Goal: Find specific page/section: Find specific page/section

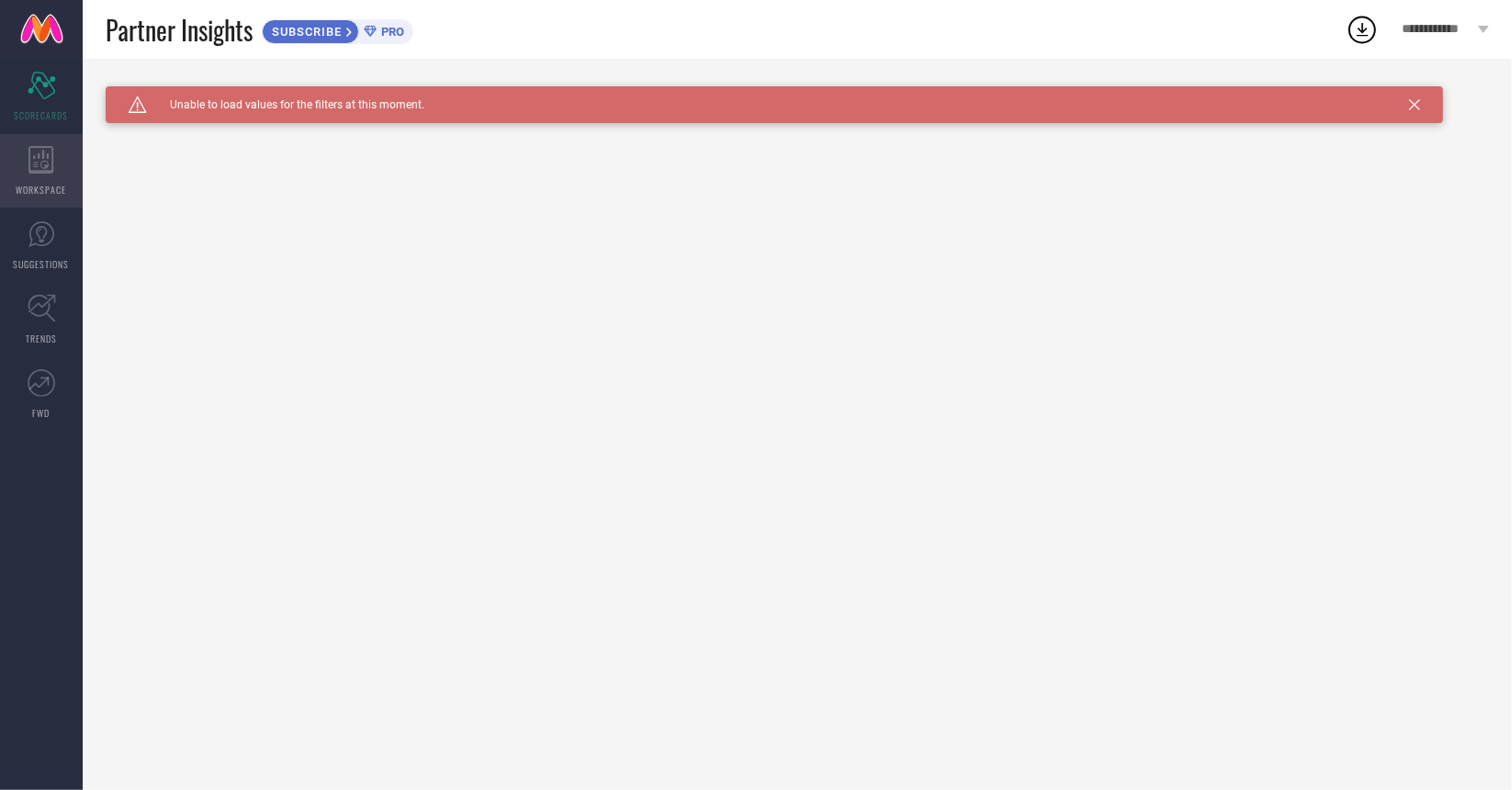
click at [53, 183] on span "WORKSPACE" at bounding box center [41, 189] width 50 height 14
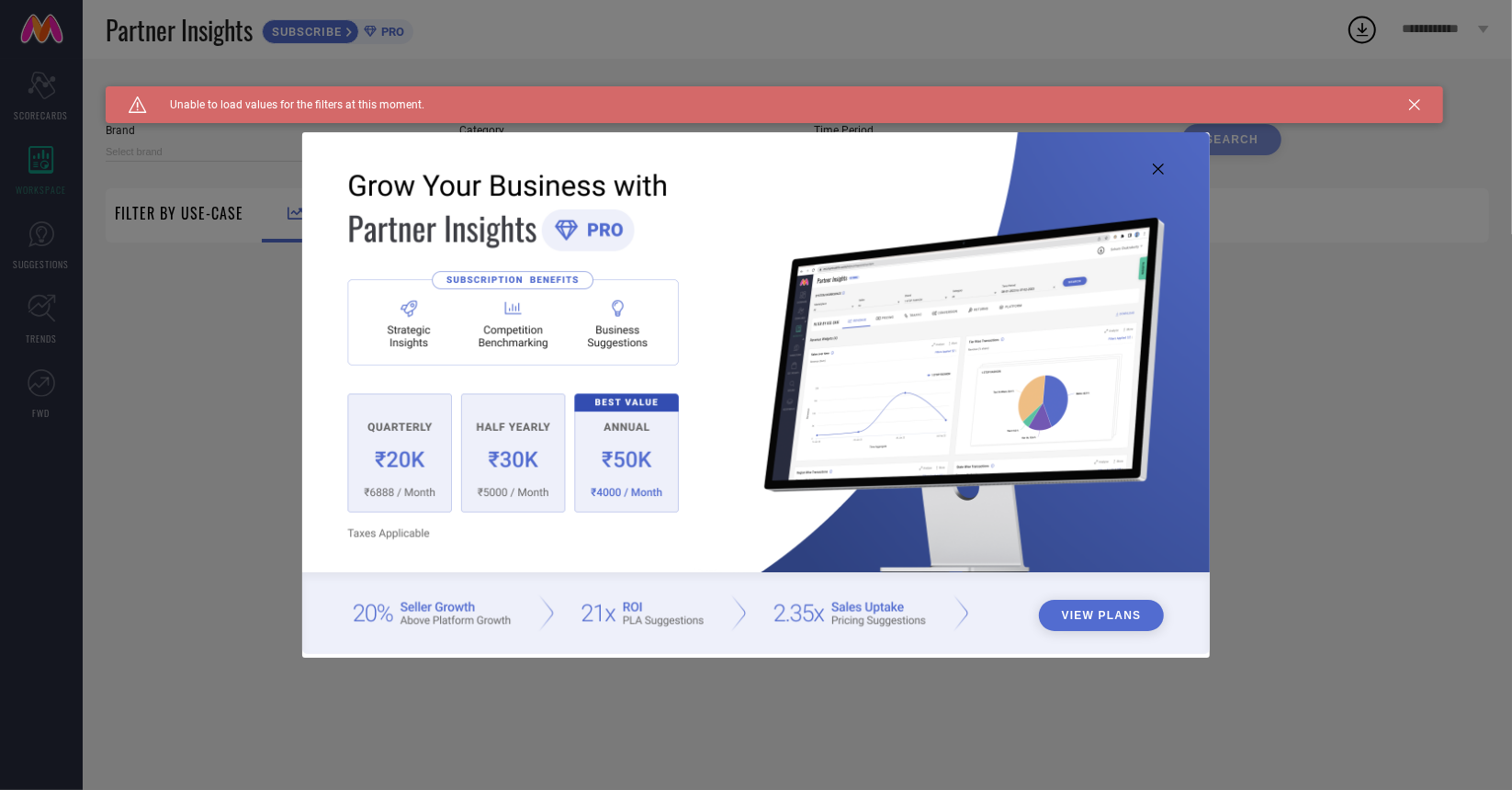
type input "1 STOP FASHION"
type input "All"
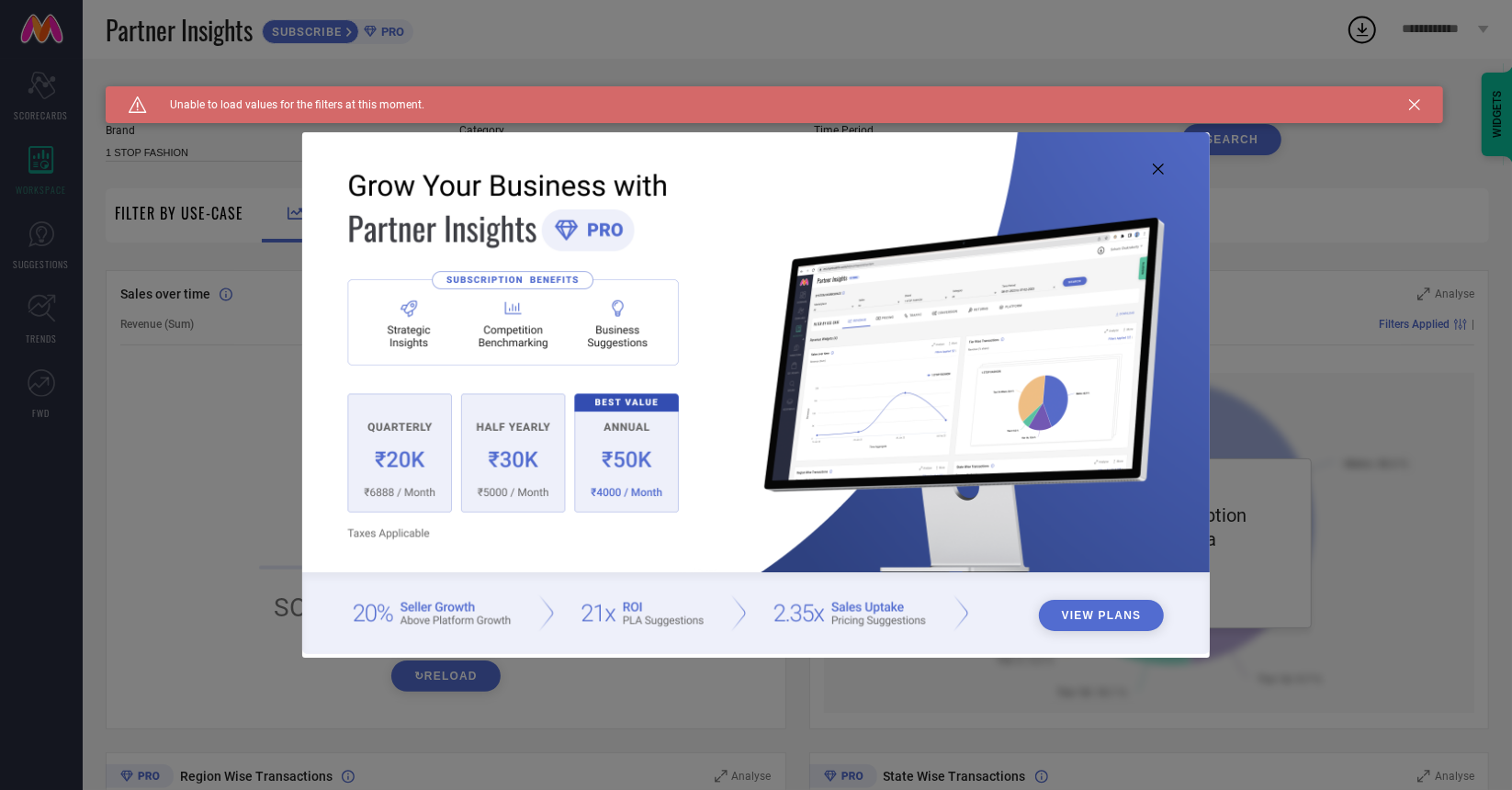
click at [1160, 168] on icon at bounding box center [1159, 170] width 11 height 11
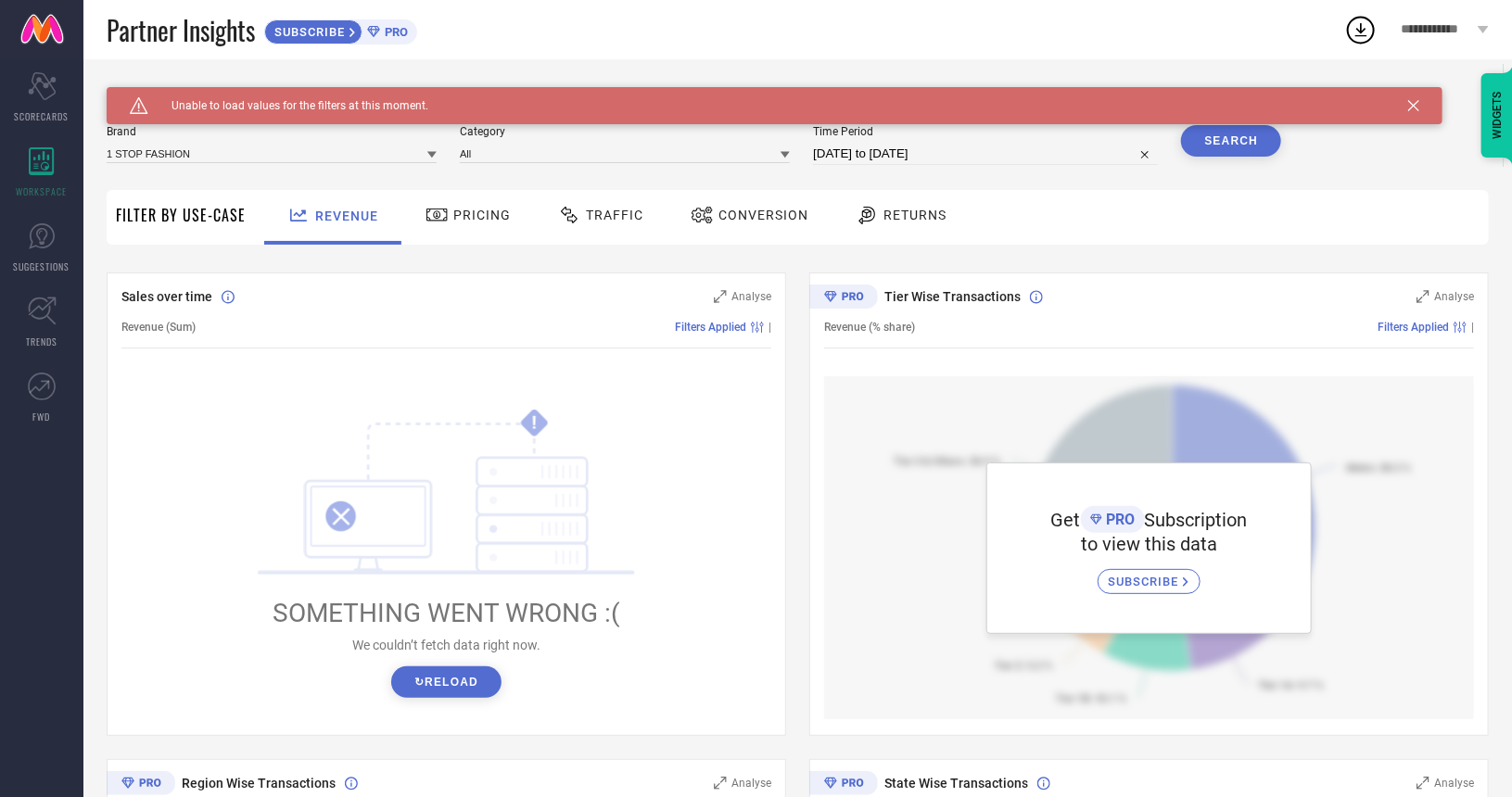
click at [1417, 104] on icon at bounding box center [1414, 106] width 11 height 11
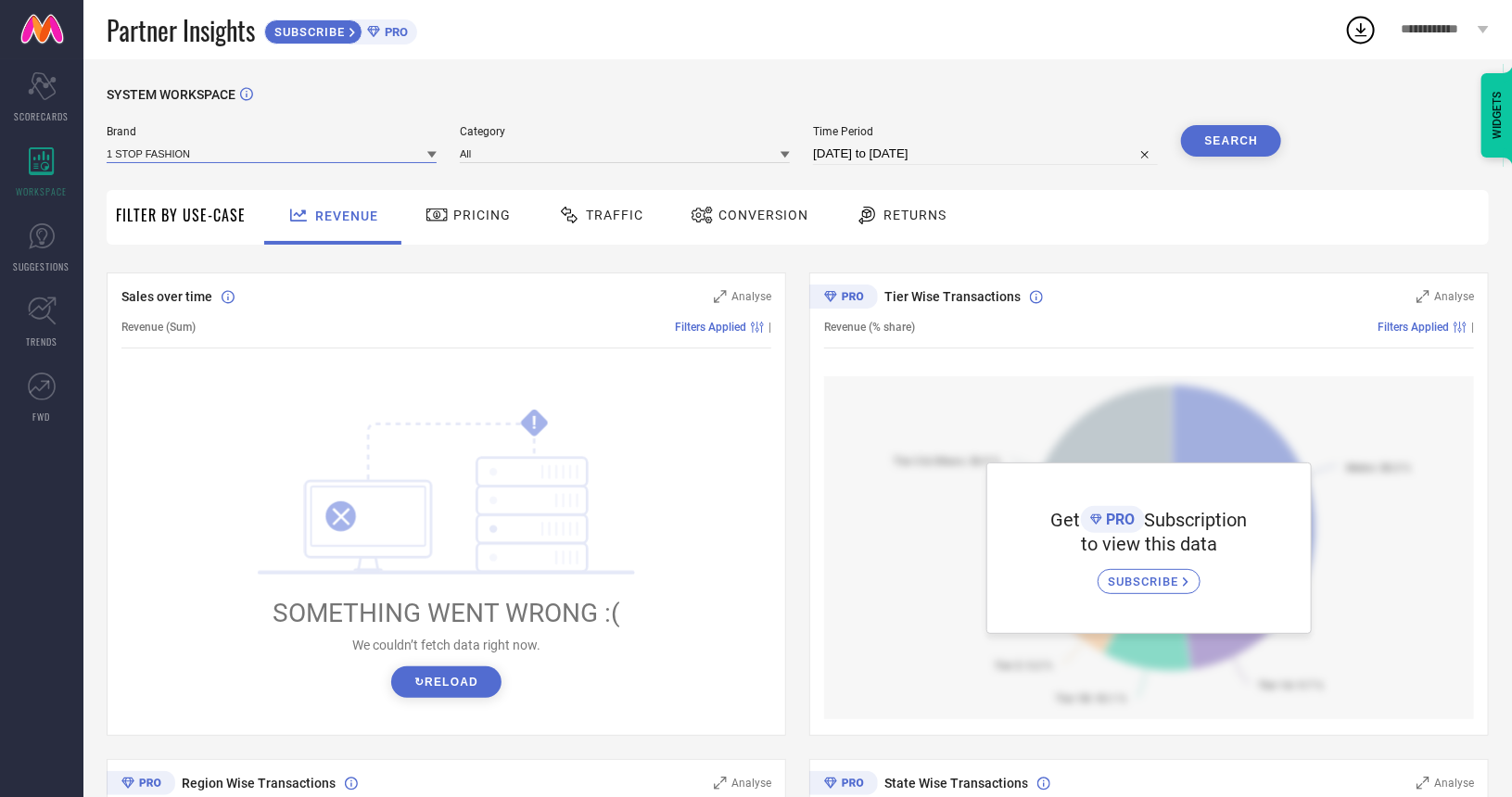
click at [353, 153] on input at bounding box center [271, 153] width 330 height 19
type input "zenith trove"
drag, startPoint x: 351, startPoint y: 145, endPoint x: 87, endPoint y: 152, distance: 264.1
click at [87, 152] on div "SYSTEM WORKSPACE Brand zenith trove ALTROVE Category All Time Period [DATE] to …" at bounding box center [797, 655] width 1429 height 1191
click at [432, 159] on icon at bounding box center [432, 155] width 10 height 10
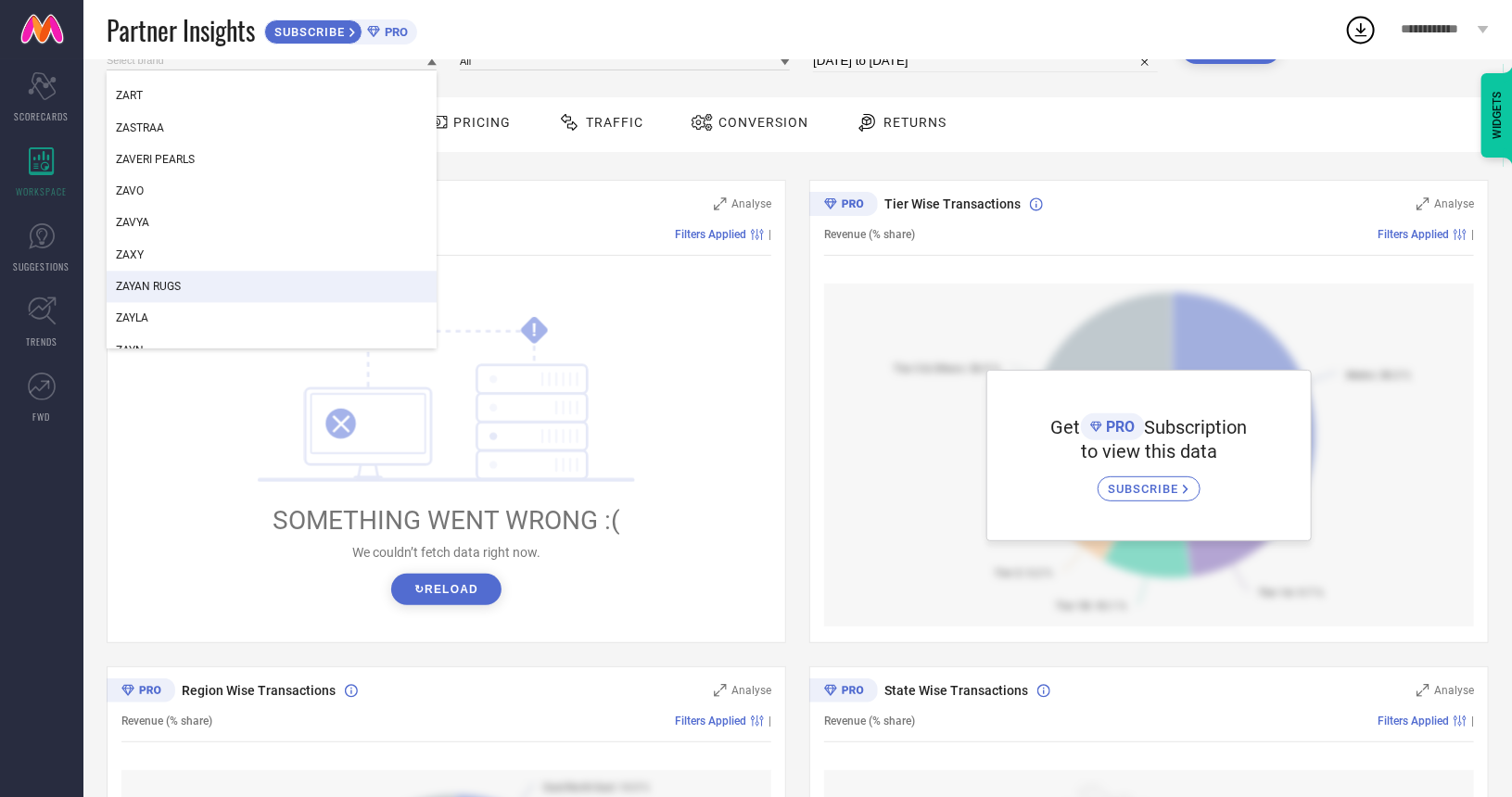
scroll to position [308966, 0]
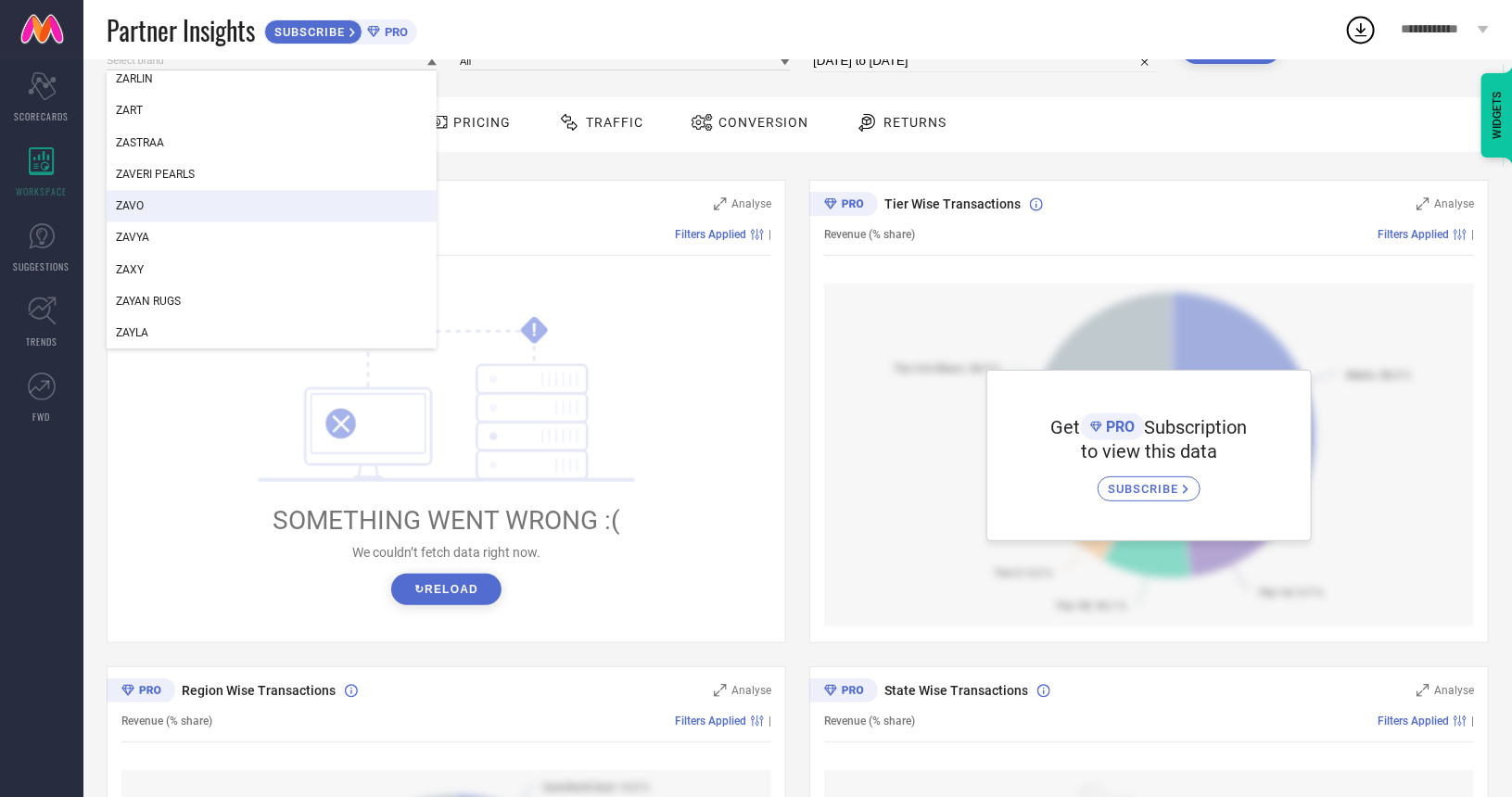
click at [545, 23] on div "Partner Insights SUBSCRIBE PRO" at bounding box center [725, 30] width 1238 height 59
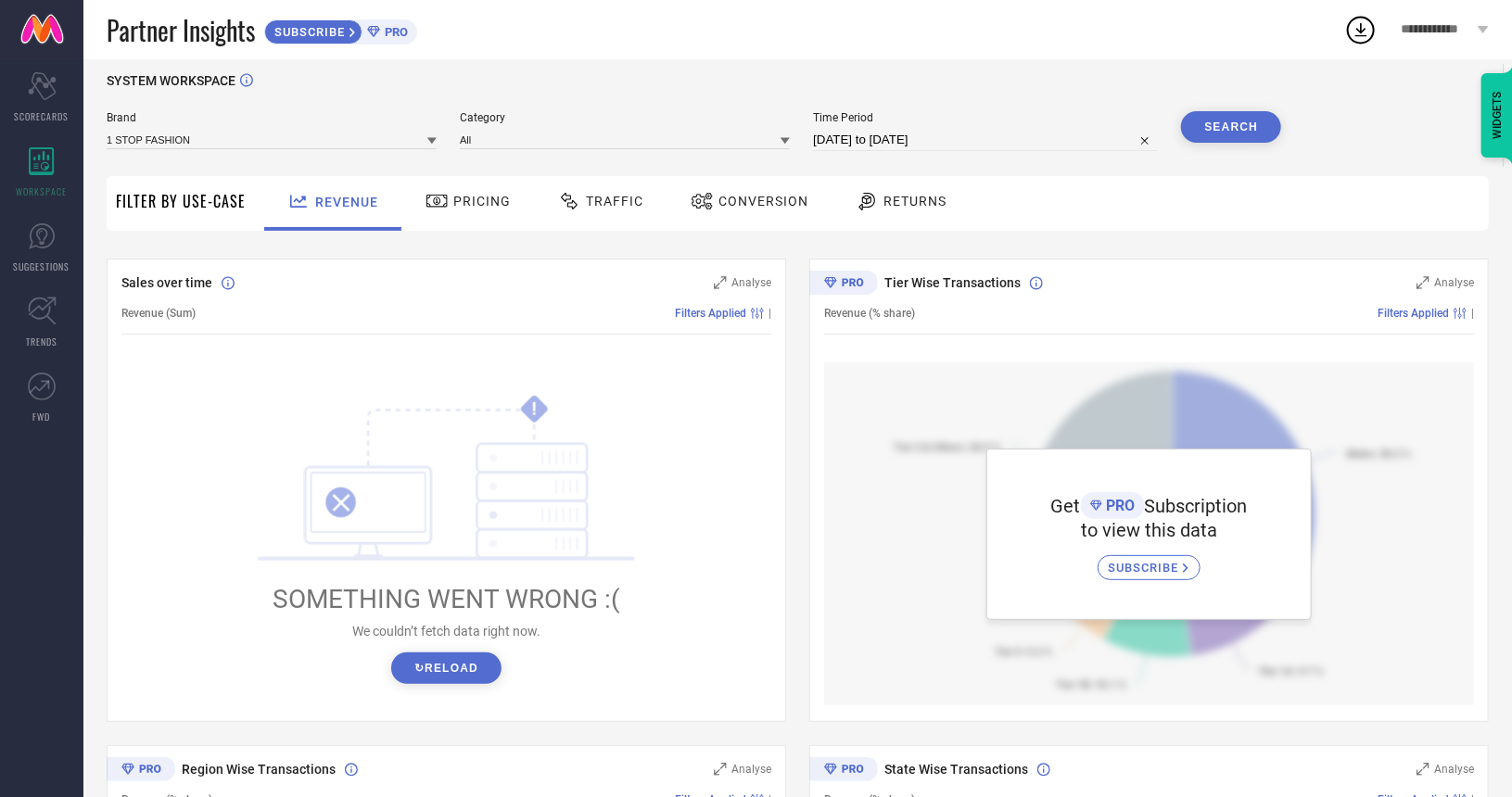
scroll to position [0, 0]
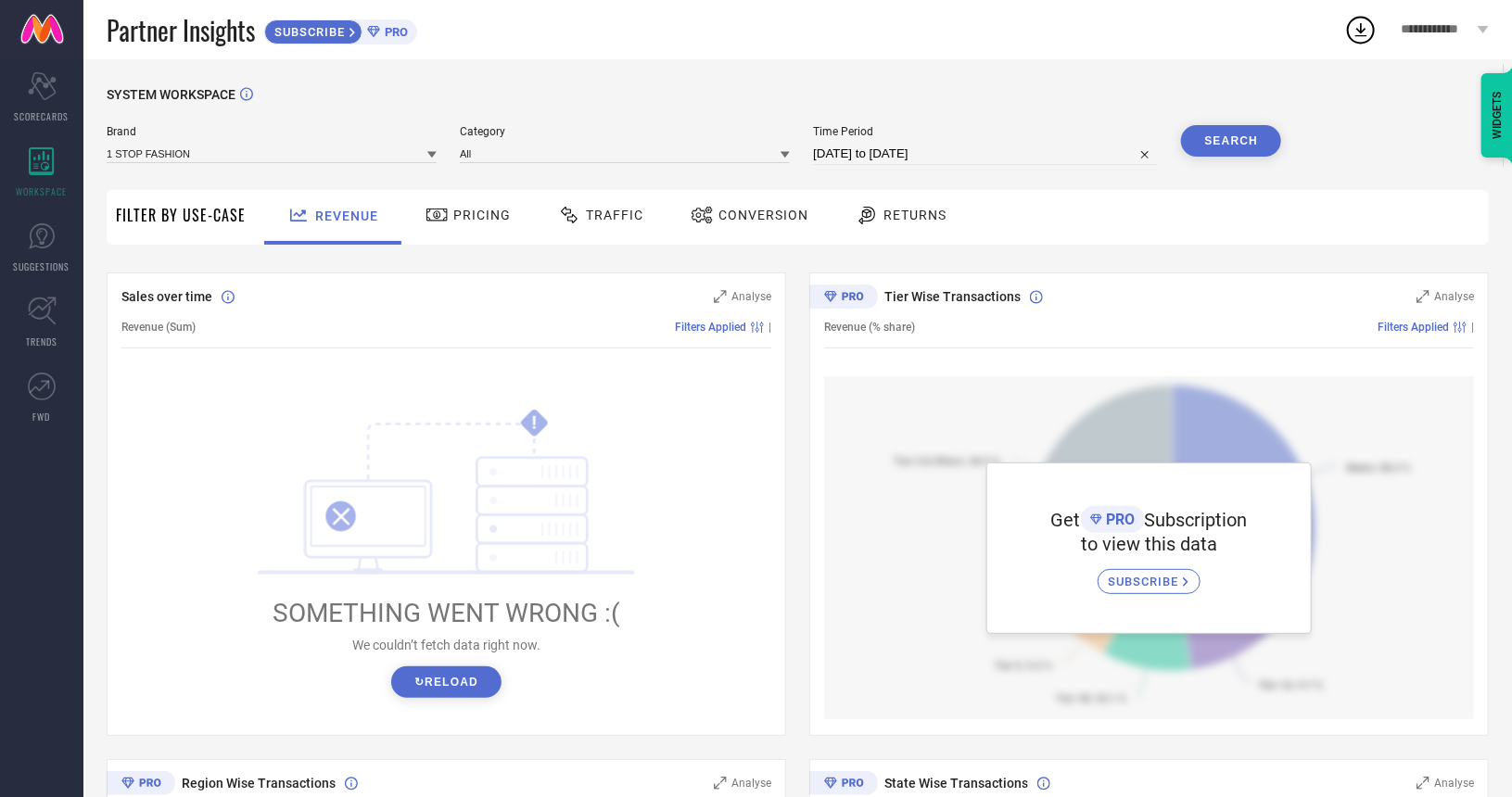
click at [724, 139] on span "Category" at bounding box center [624, 132] width 330 height 13
click at [720, 143] on div "All" at bounding box center [624, 153] width 330 height 19
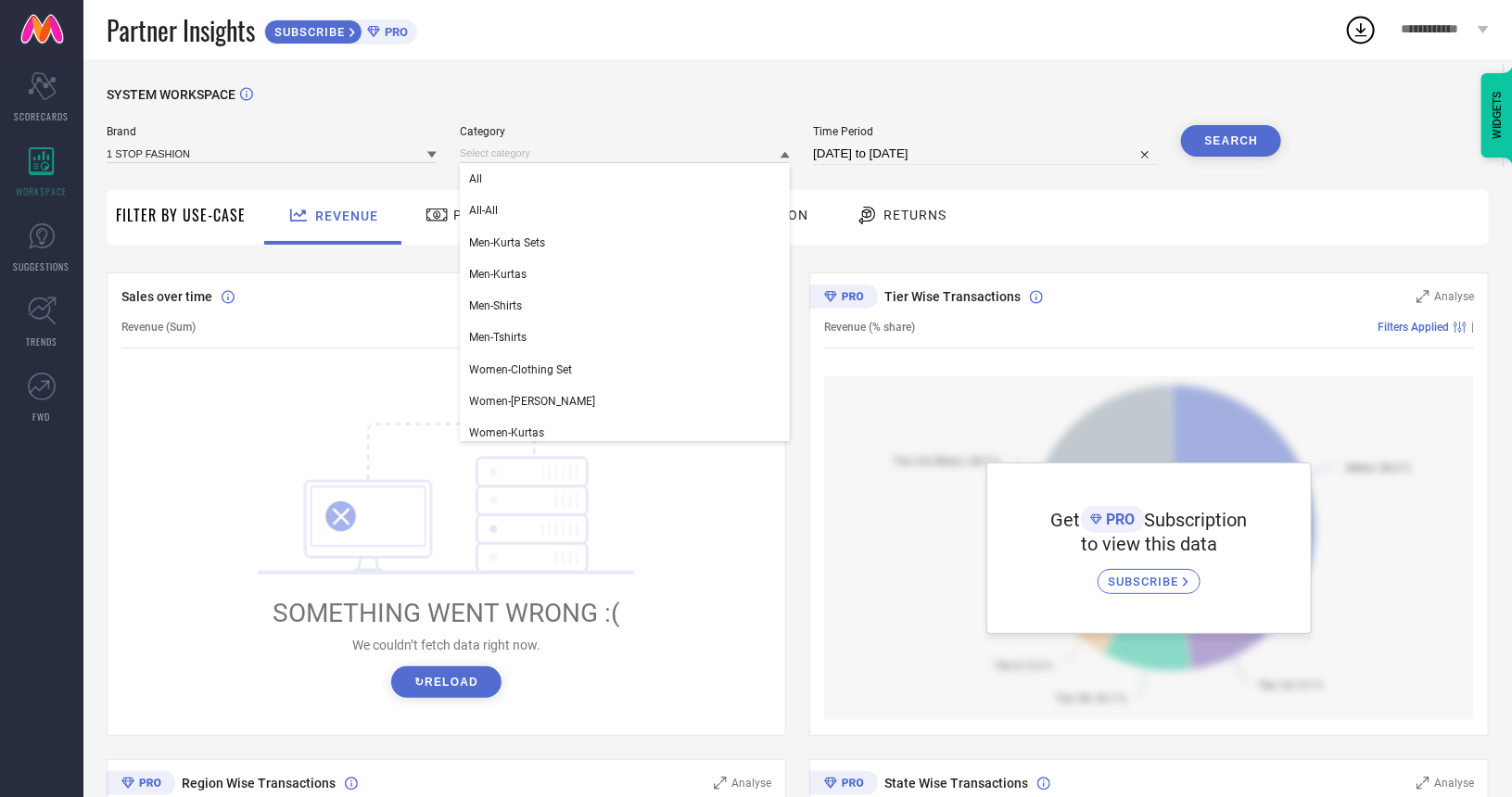
click at [720, 143] on div "All All-All Men-Kurta Sets Men-Kurtas Men-Shirts Men-Tshirts Women-Clothing Set…" at bounding box center [624, 152] width 330 height 20
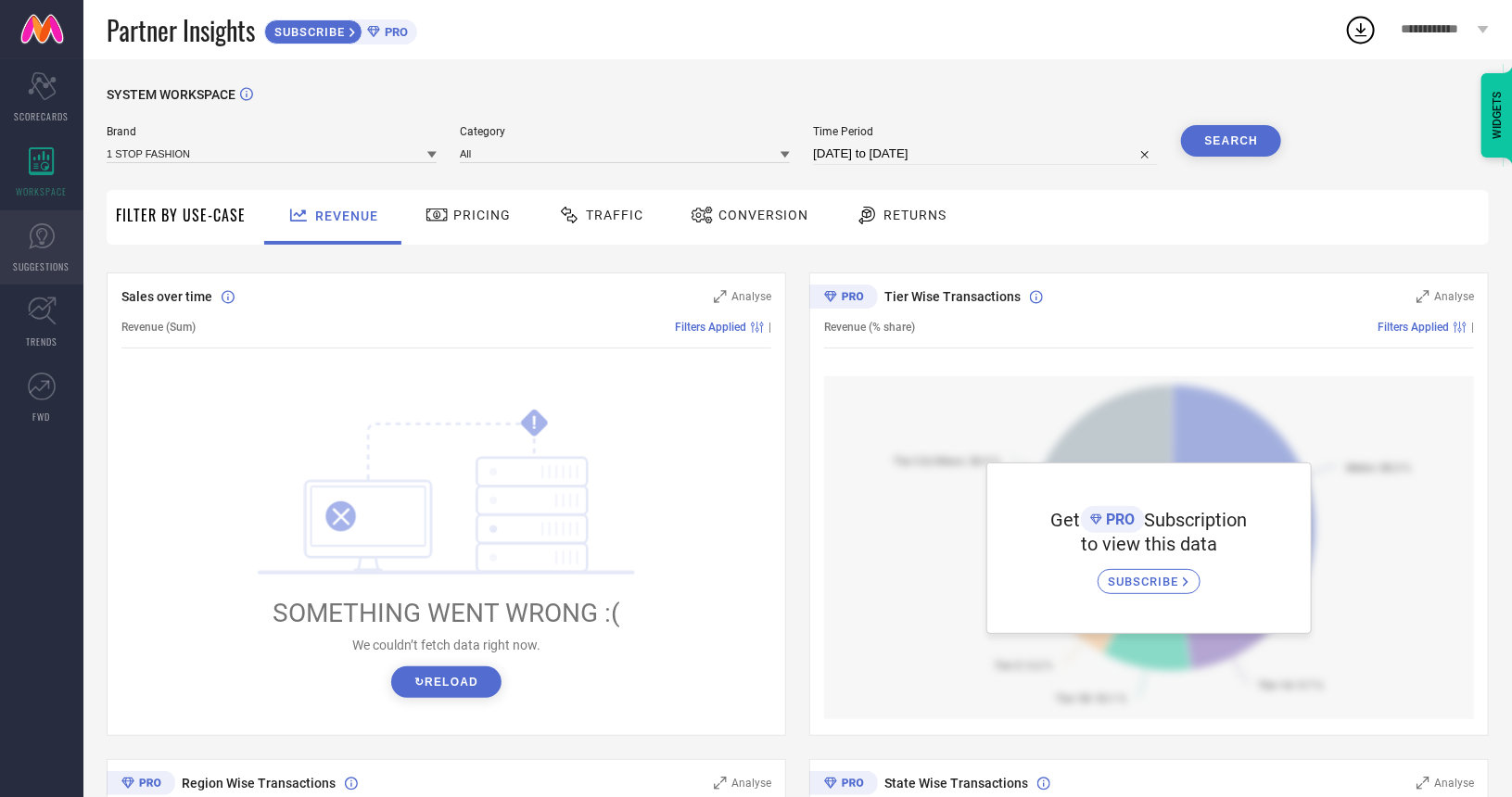
click at [52, 251] on link "SUGGESTIONS" at bounding box center [41, 248] width 83 height 75
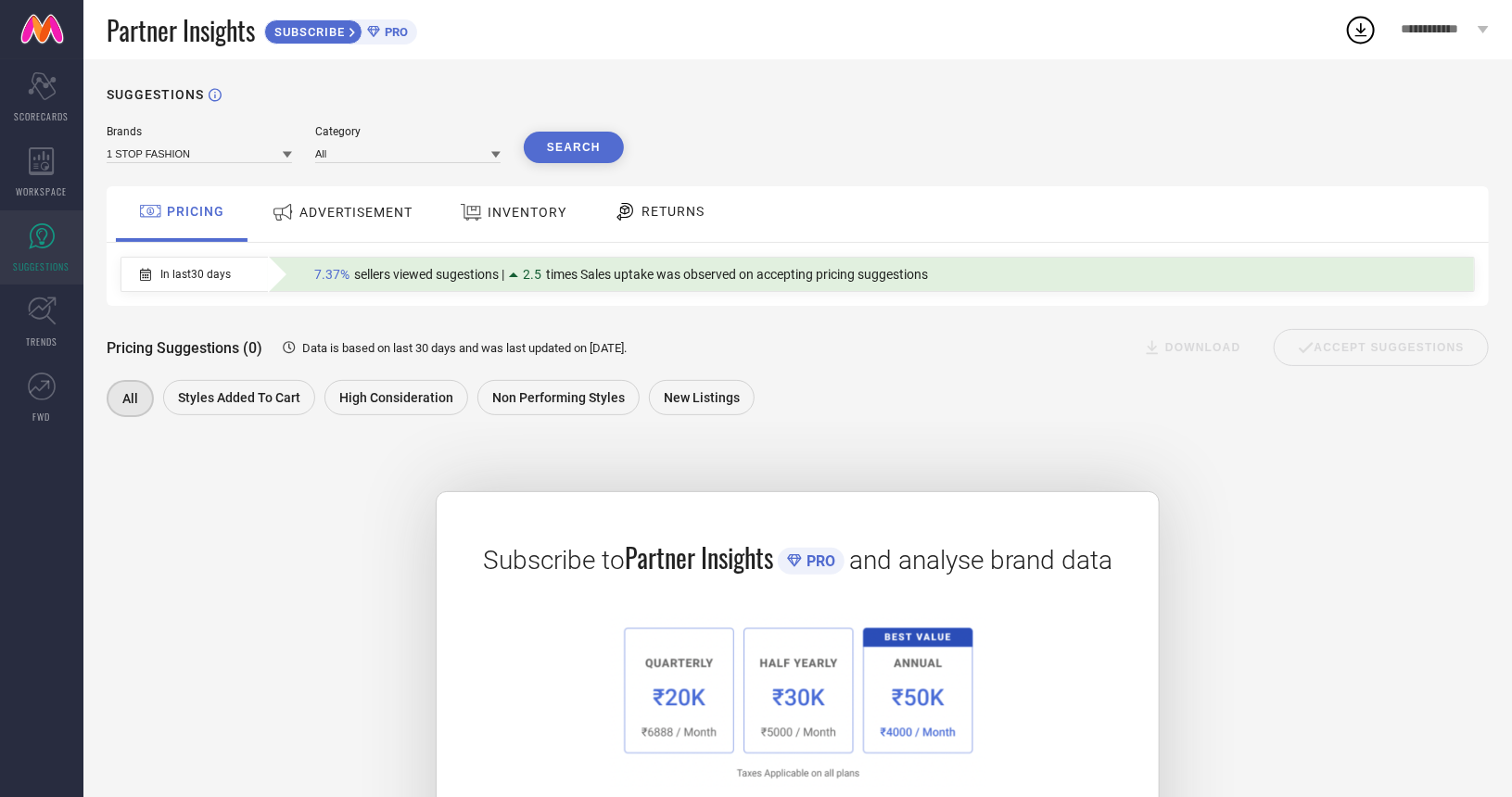
click at [1491, 29] on div "**********" at bounding box center [1444, 30] width 135 height 59
